Goal: Transaction & Acquisition: Book appointment/travel/reservation

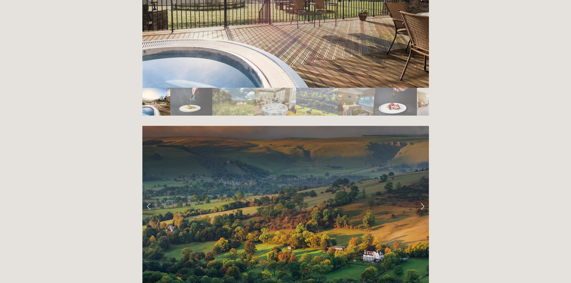
scroll to position [1168, 0]
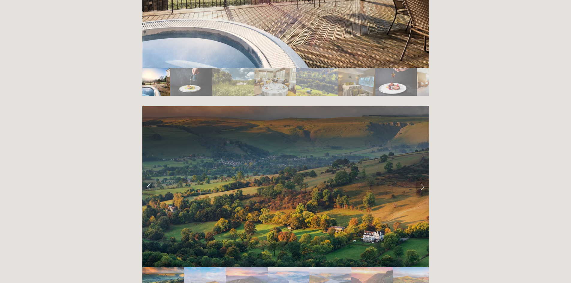
click at [420, 178] on link "Next Slide" at bounding box center [422, 187] width 13 height 18
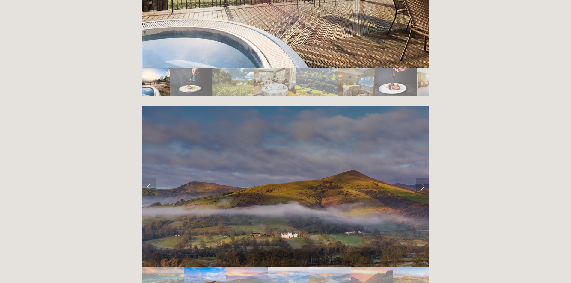
click at [420, 178] on link "Next Slide" at bounding box center [422, 187] width 13 height 18
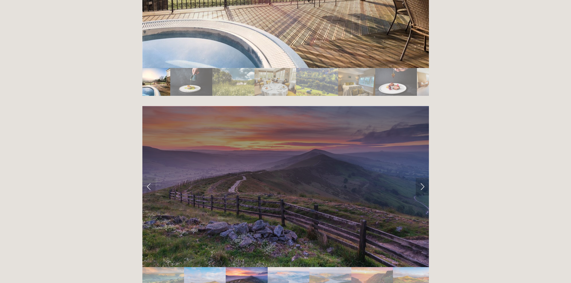
click at [422, 178] on link "Next Slide" at bounding box center [422, 187] width 13 height 18
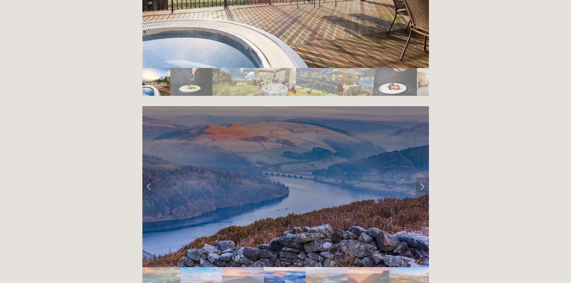
click at [422, 178] on link "Next Slide" at bounding box center [422, 187] width 13 height 18
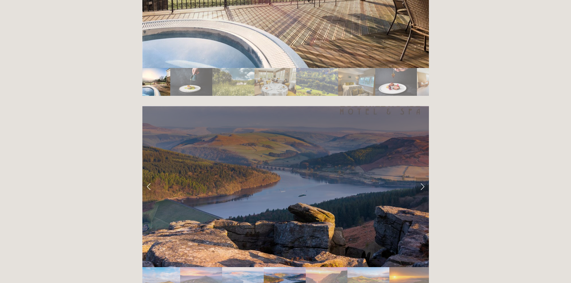
click at [422, 178] on link "Next Slide" at bounding box center [422, 187] width 13 height 18
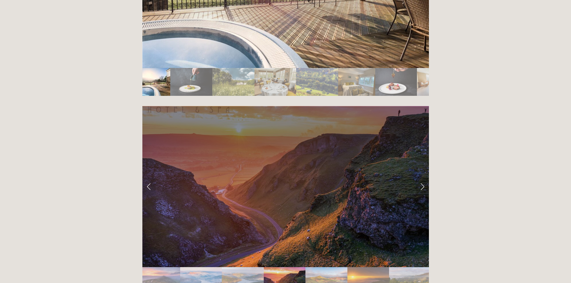
click at [422, 178] on link "Next Slide" at bounding box center [422, 187] width 13 height 18
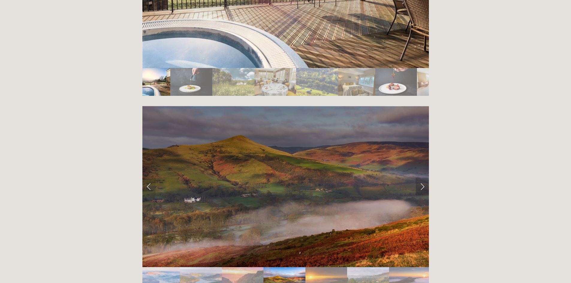
click at [422, 178] on link "Next Slide" at bounding box center [422, 187] width 13 height 18
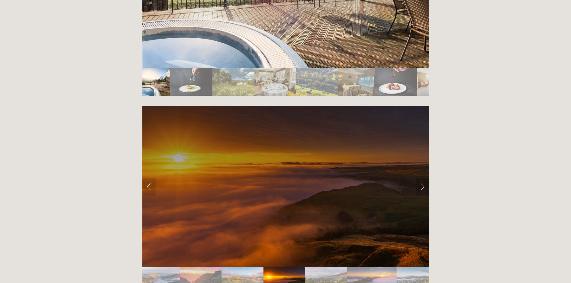
click at [422, 178] on link "Next Slide" at bounding box center [422, 187] width 13 height 18
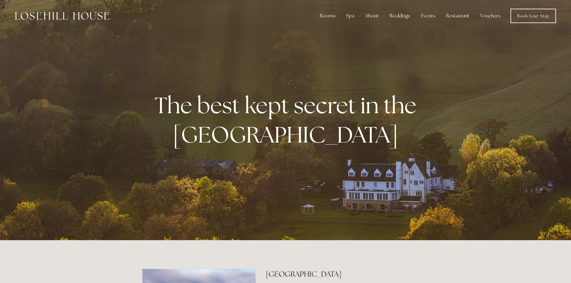
scroll to position [0, 0]
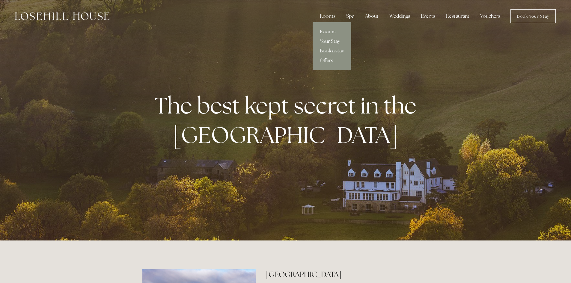
click at [328, 30] on link "Rooms" at bounding box center [331, 32] width 39 height 10
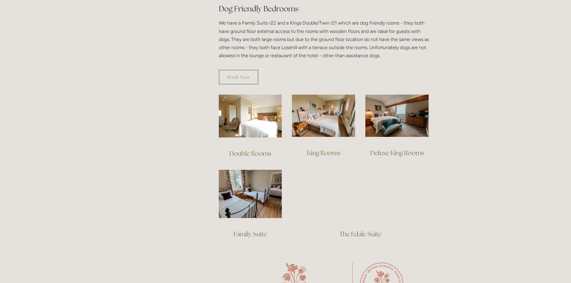
scroll to position [359, 0]
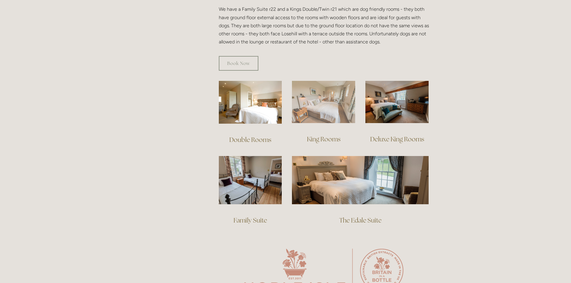
click at [334, 107] on img at bounding box center [323, 102] width 63 height 42
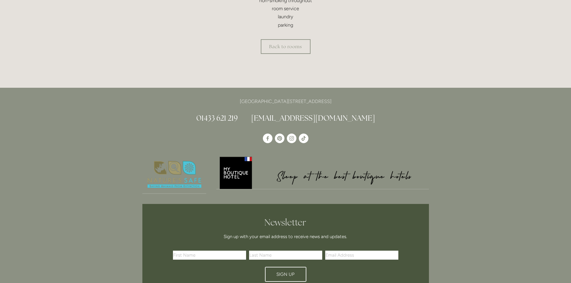
scroll to position [300, 0]
